Goal: Navigation & Orientation: Find specific page/section

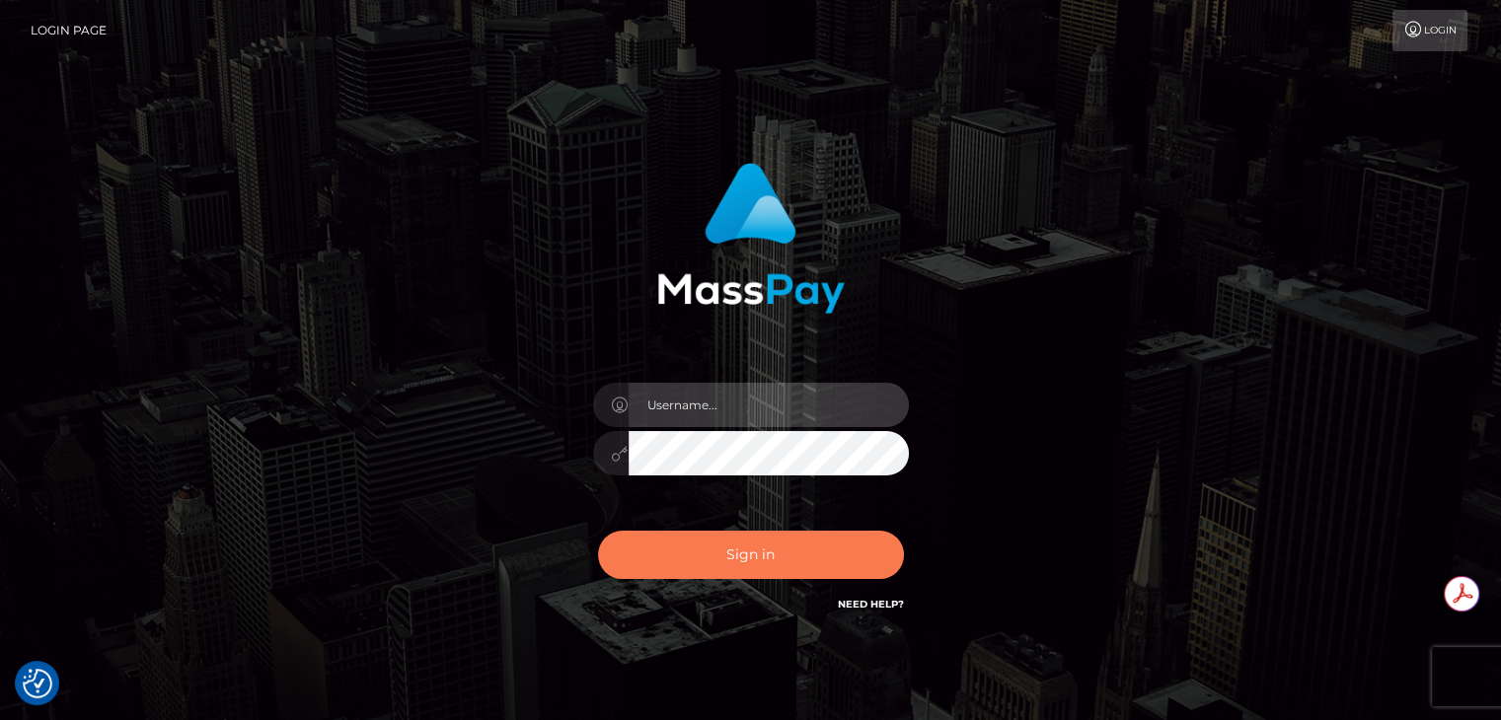
type input "brandy.genetic"
click at [738, 553] on button "Sign in" at bounding box center [751, 555] width 306 height 48
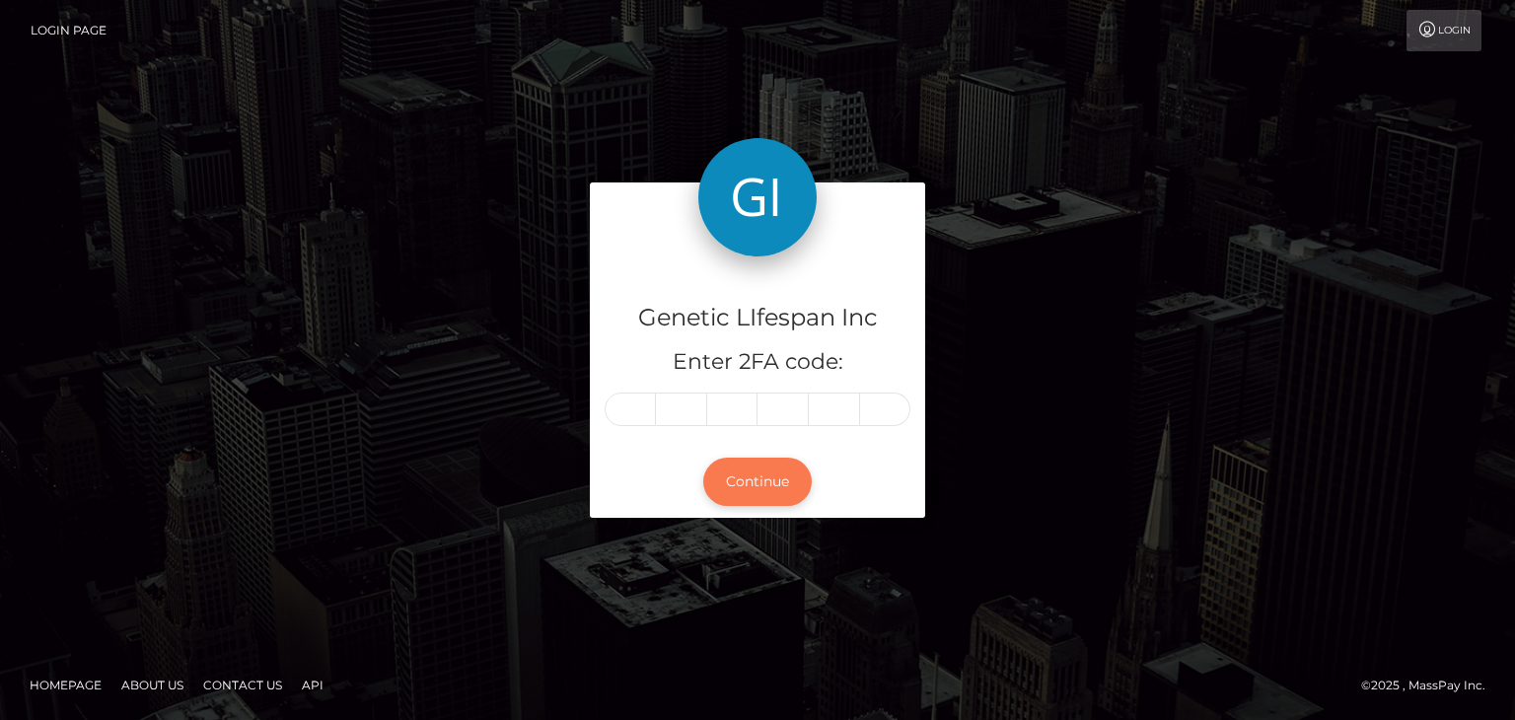
click at [750, 473] on button "Continue" at bounding box center [757, 482] width 109 height 48
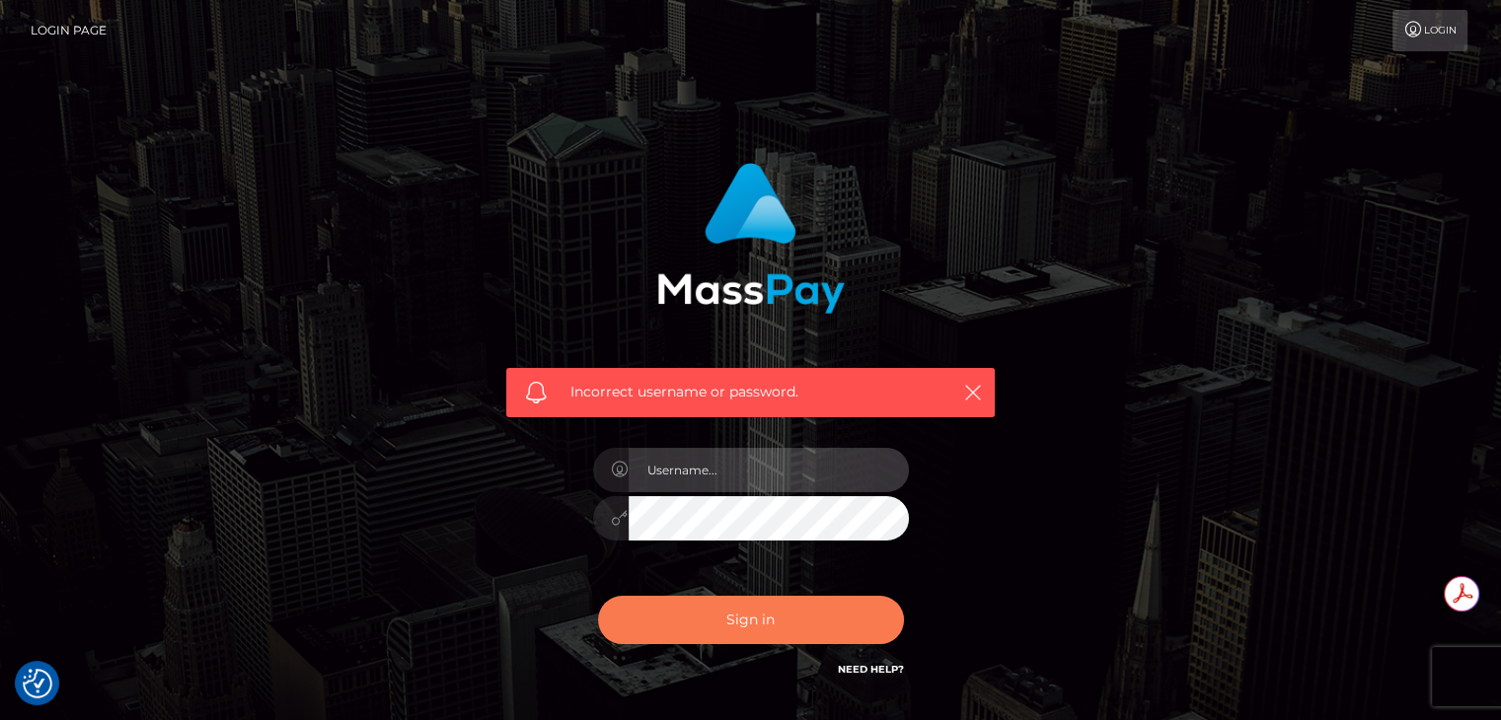
type input "brandy.genetic"
click at [731, 619] on button "Sign in" at bounding box center [751, 620] width 306 height 48
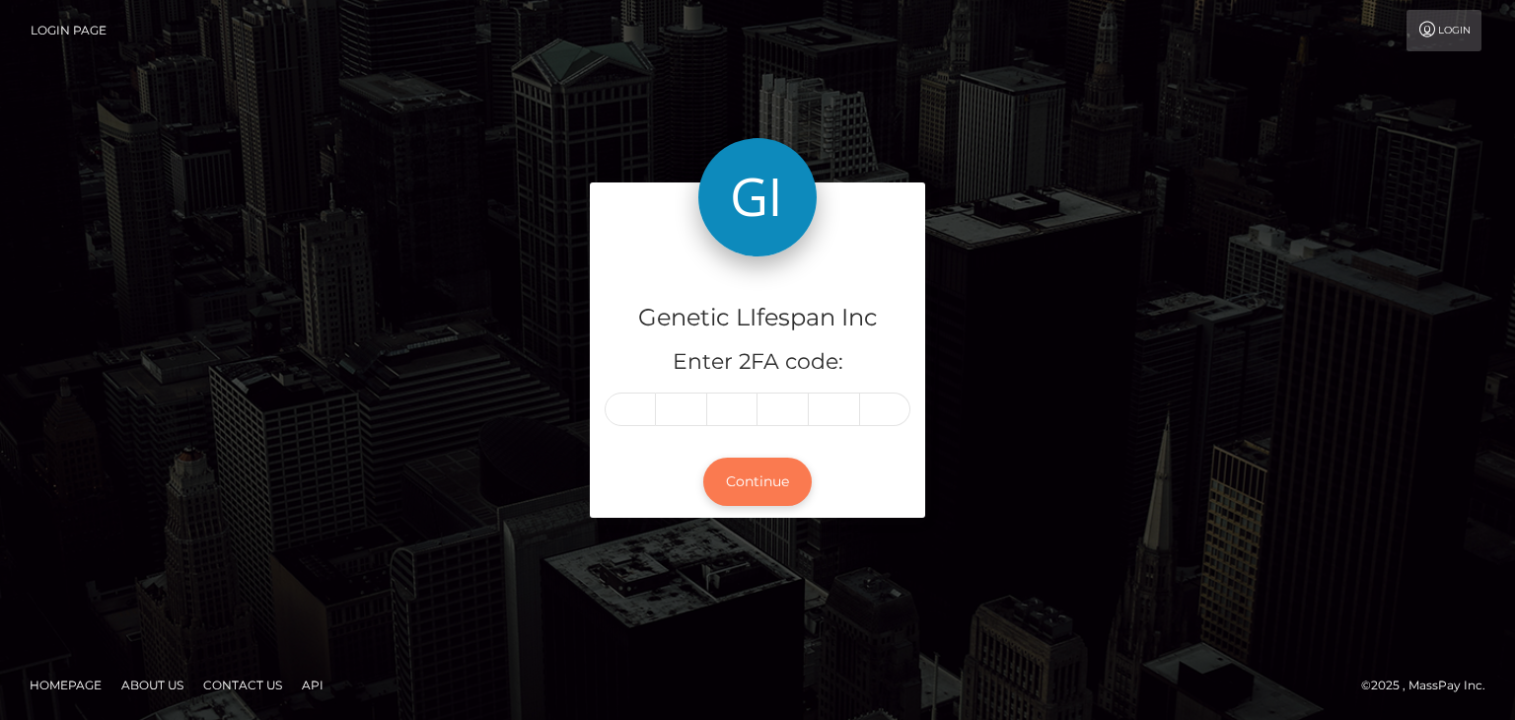
click at [726, 494] on button "Continue" at bounding box center [757, 482] width 109 height 48
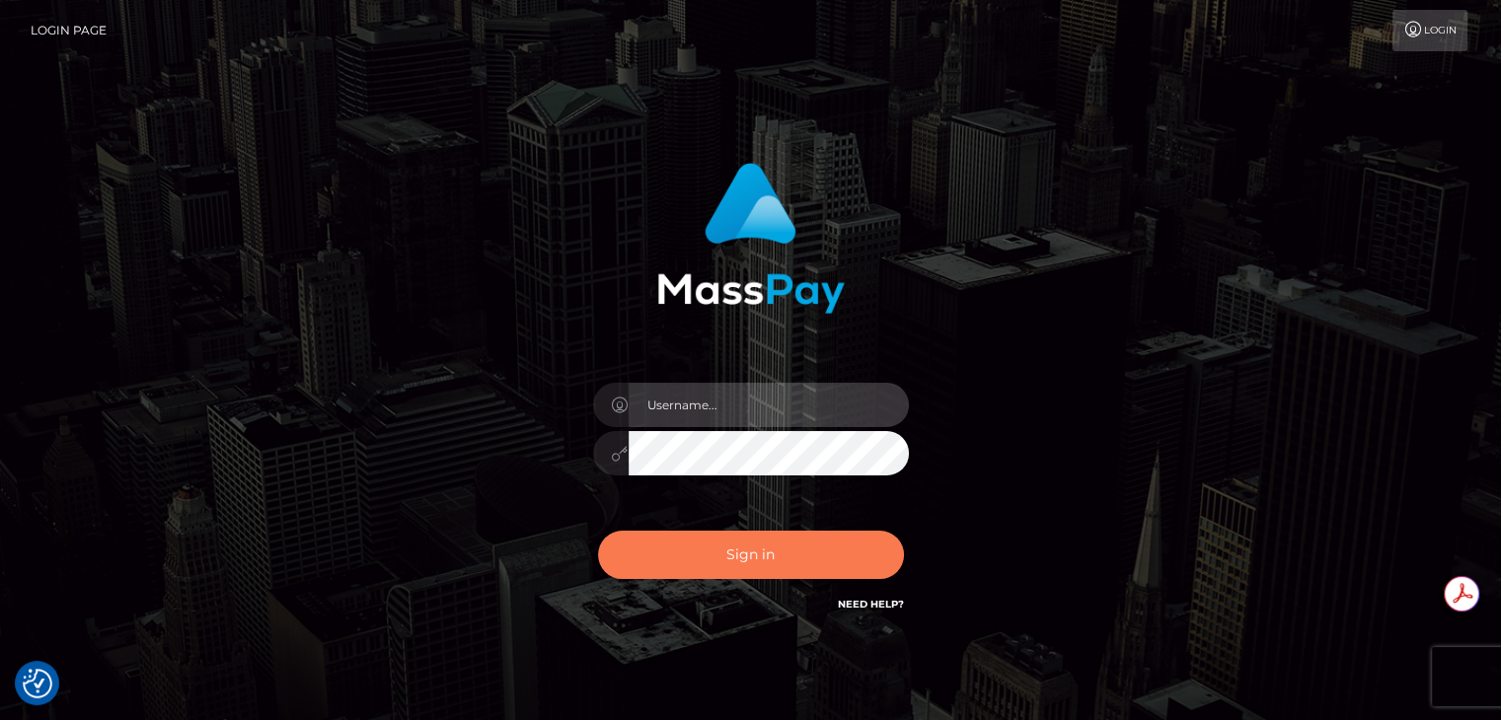
type input "[PERSON_NAME].genetic"
click at [740, 556] on button "Sign in" at bounding box center [751, 555] width 306 height 48
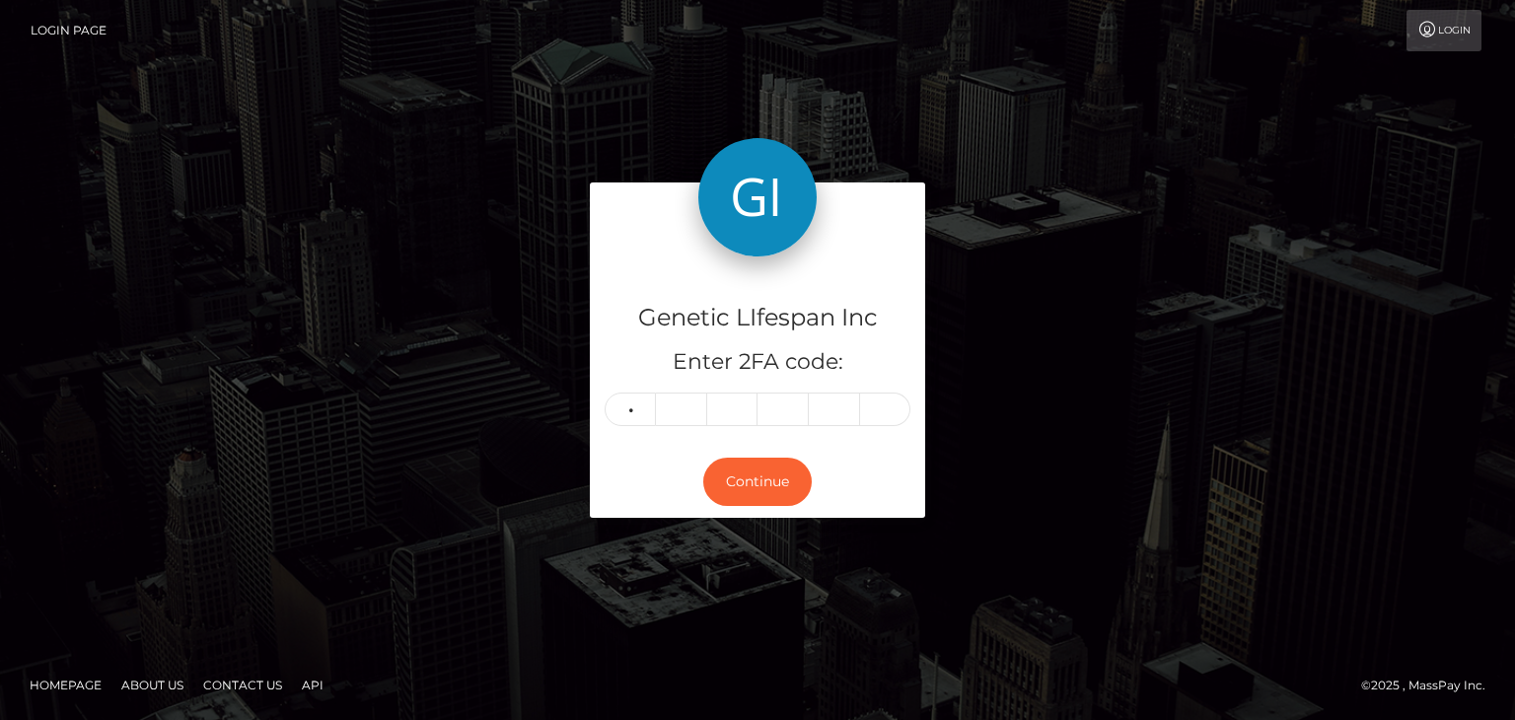
type input "0"
type input "7"
type input "5"
type input "0"
type input "8"
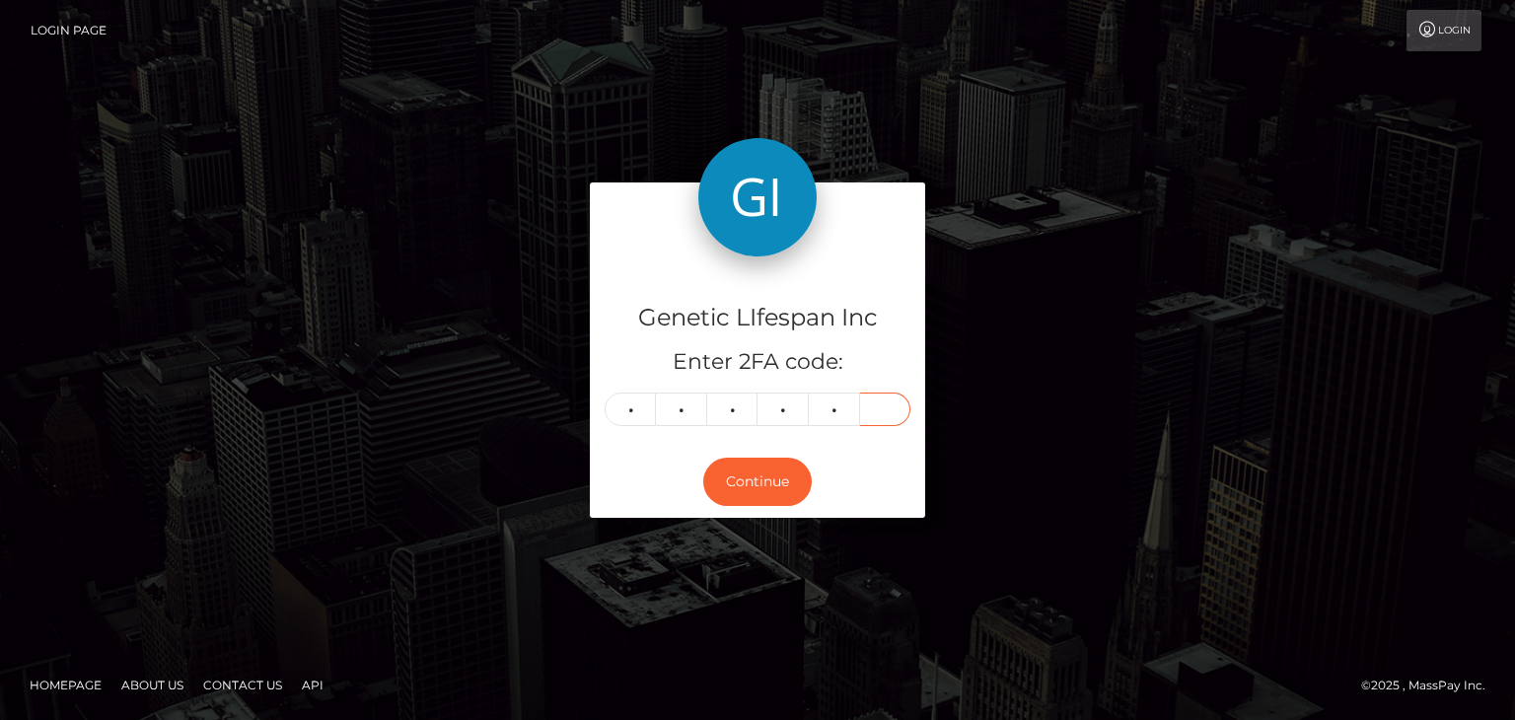
type input "9"
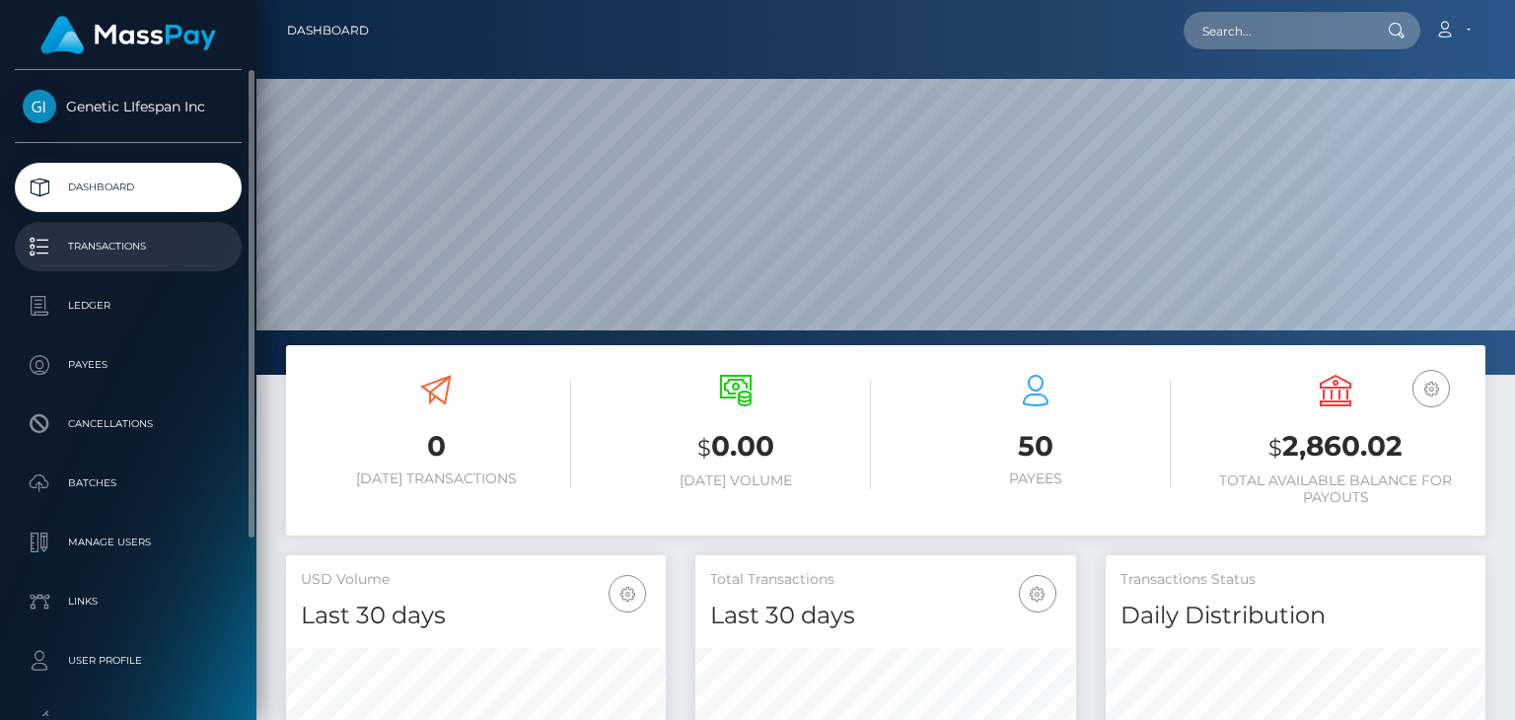
click at [109, 239] on p "Transactions" at bounding box center [128, 247] width 211 height 30
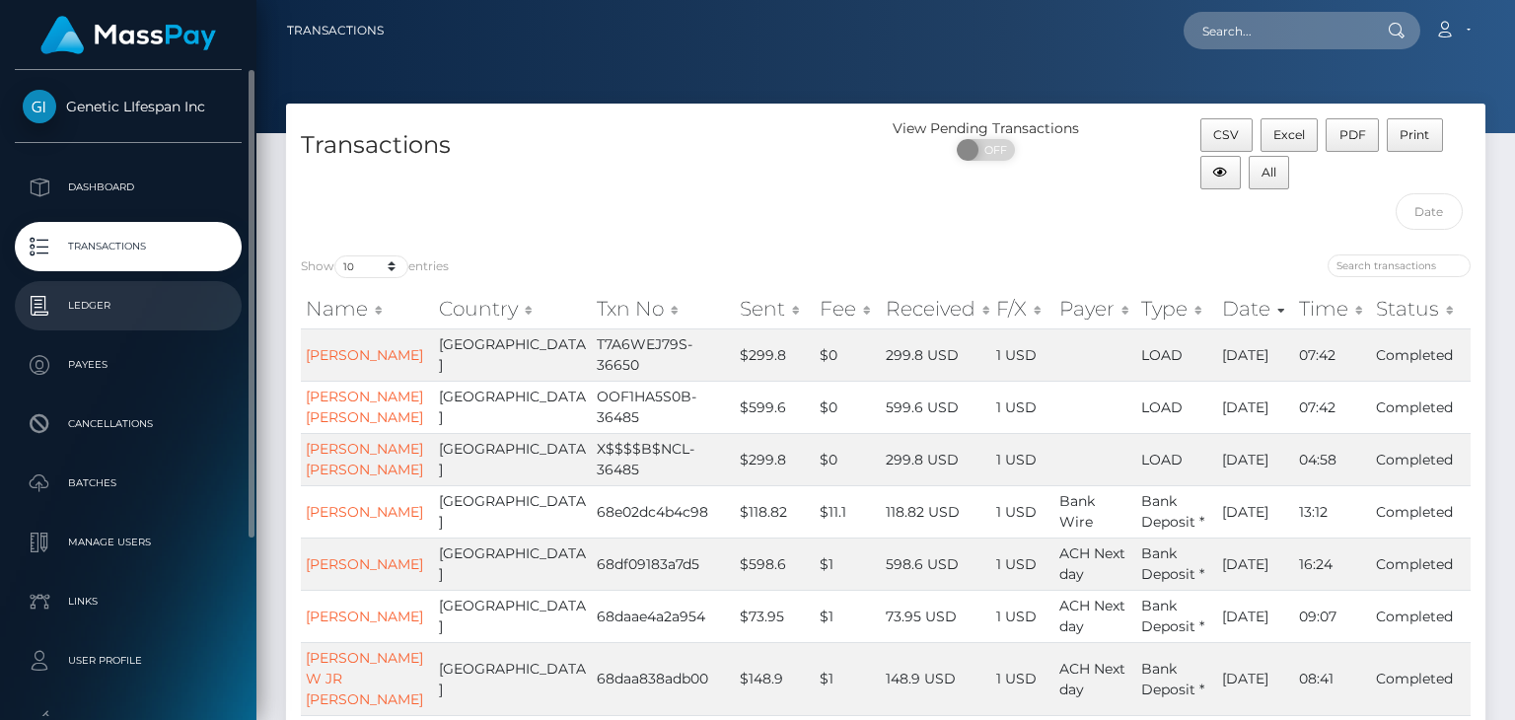
click at [91, 304] on p "Ledger" at bounding box center [128, 306] width 211 height 30
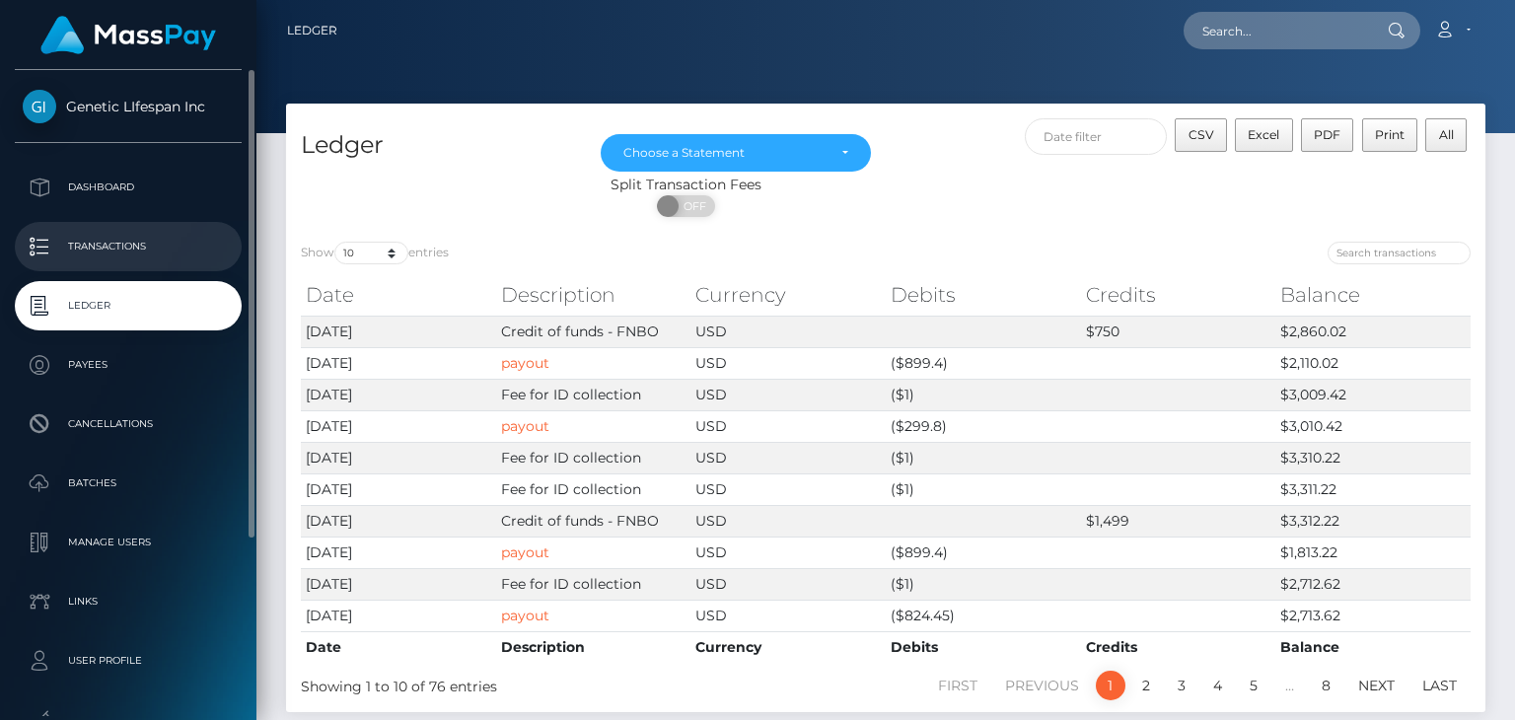
click at [88, 246] on p "Transactions" at bounding box center [128, 247] width 211 height 30
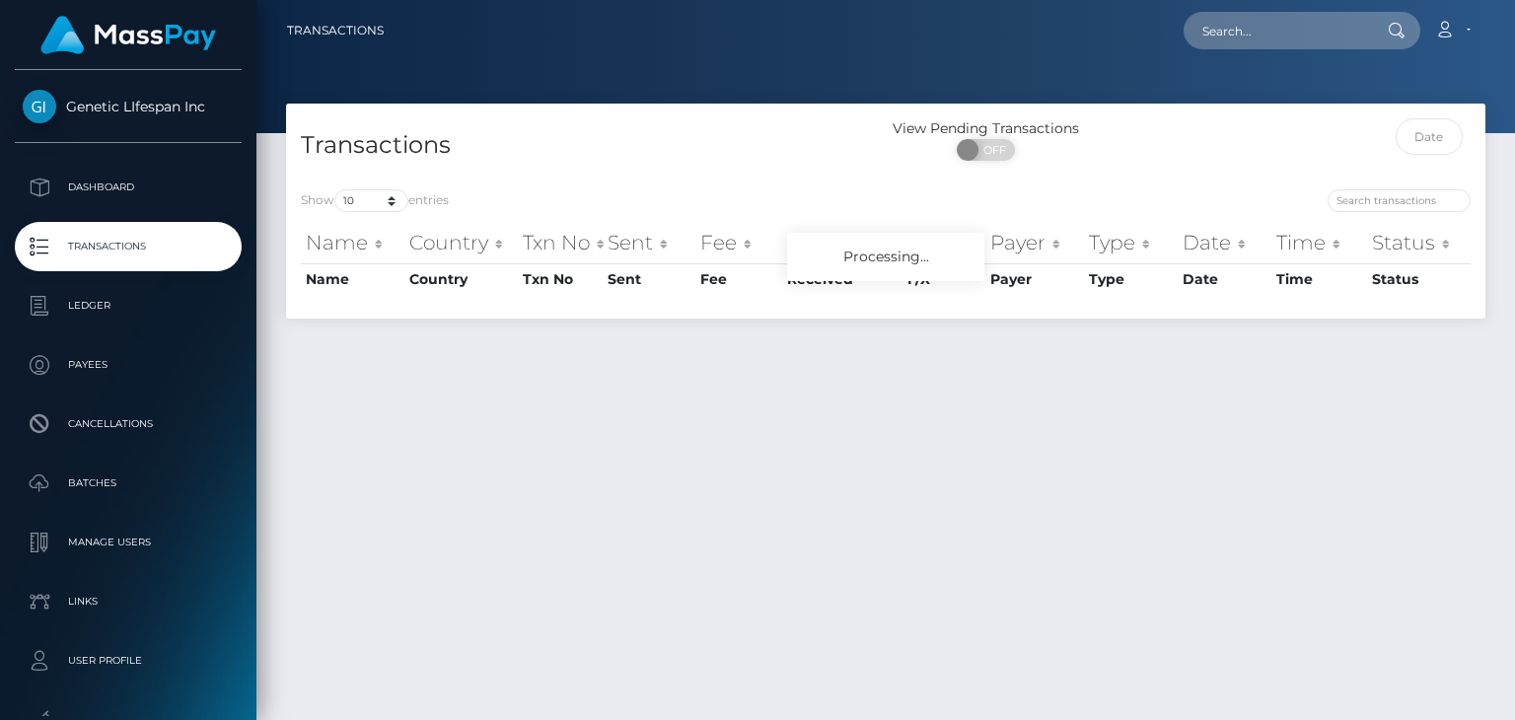
click at [100, 190] on p "Dashboard" at bounding box center [128, 188] width 211 height 30
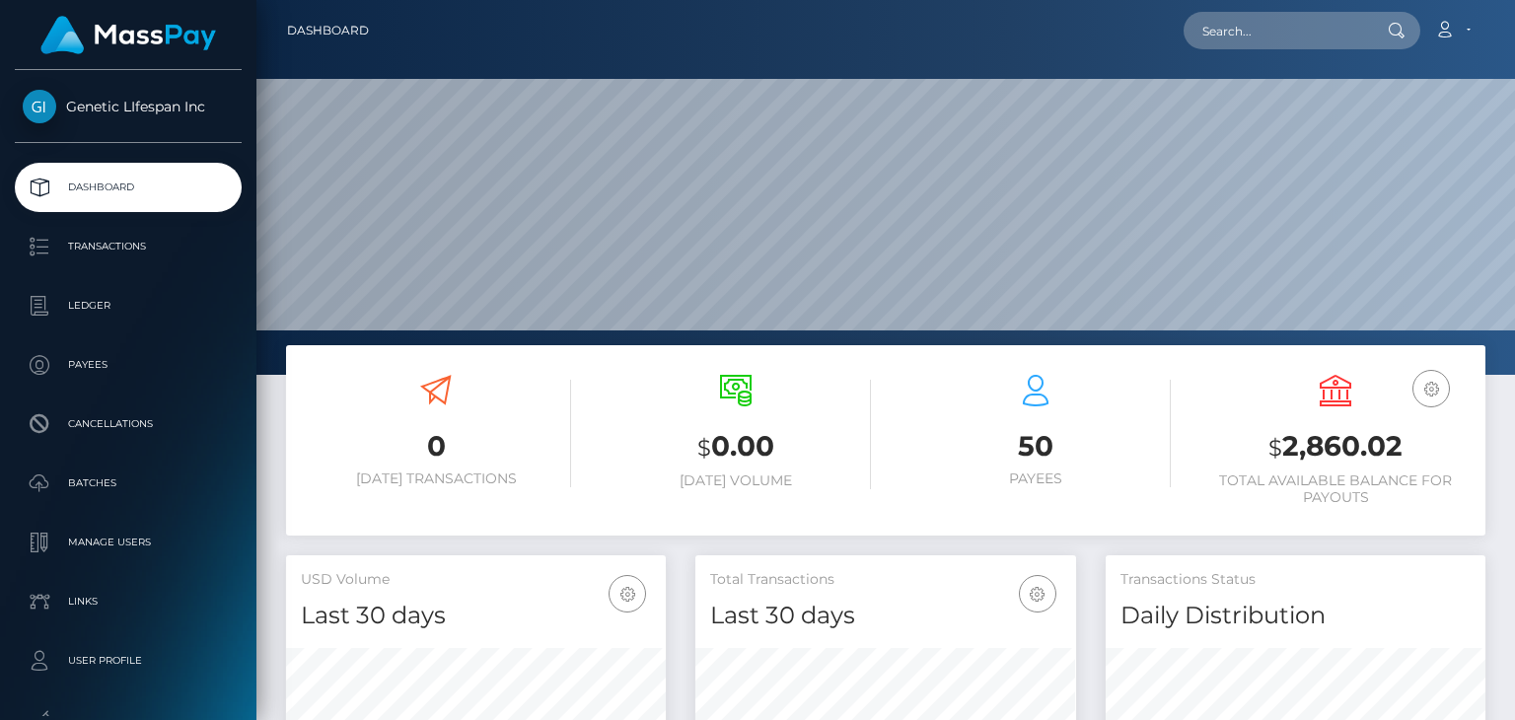
scroll to position [349, 379]
